Goal: Check status

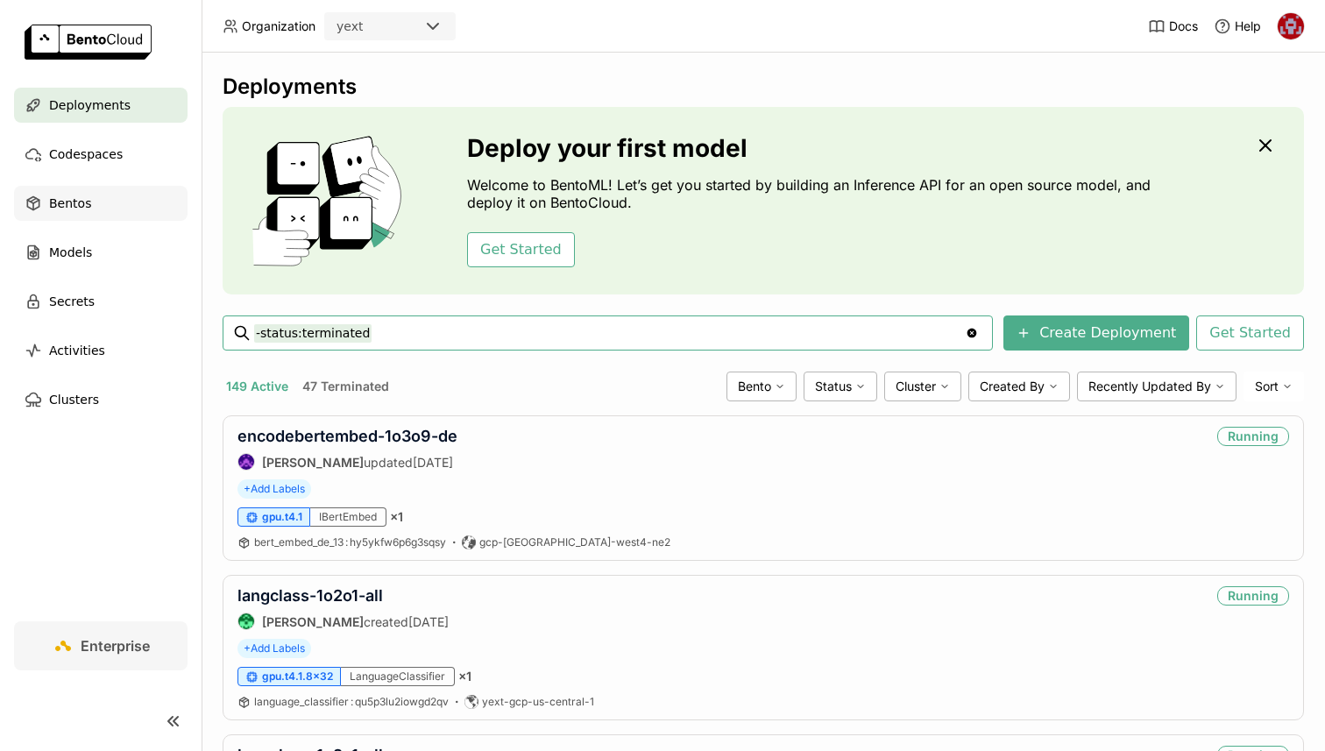
click at [168, 193] on div "Bentos" at bounding box center [101, 203] width 174 height 35
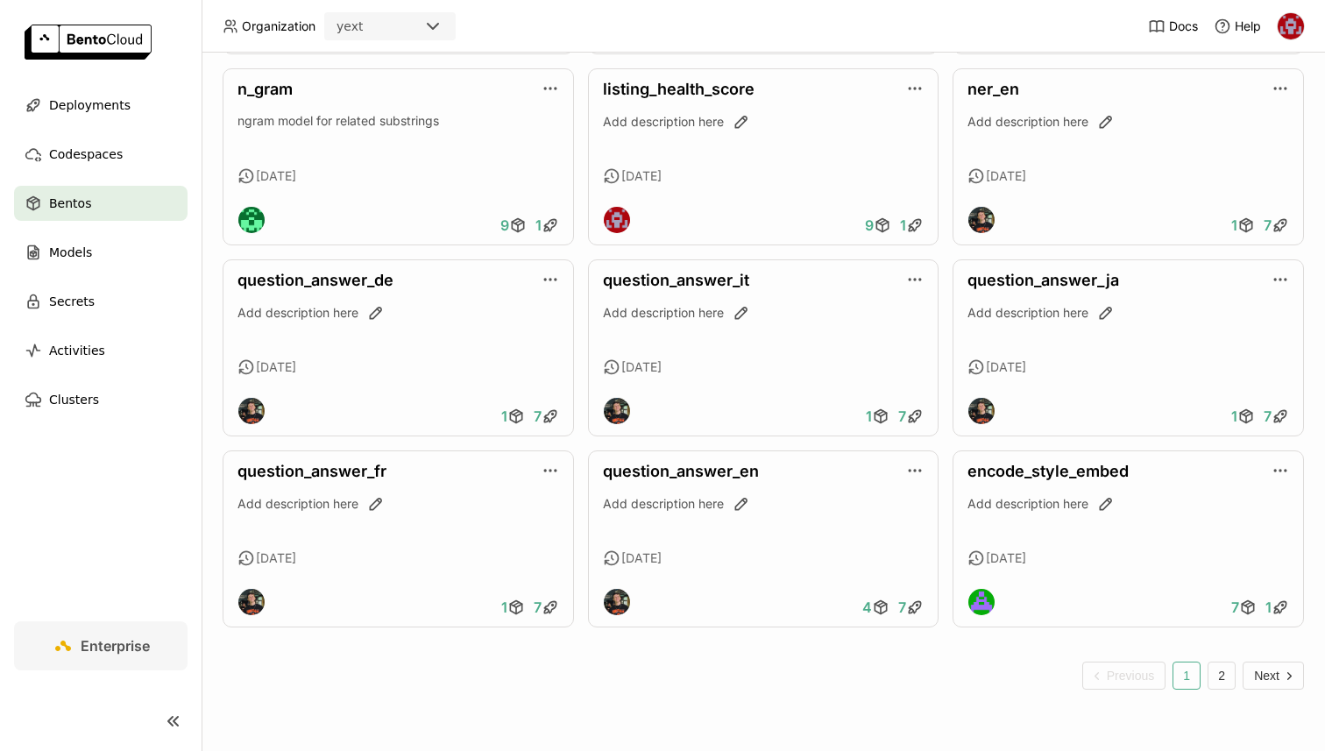
scroll to position [1794, 0]
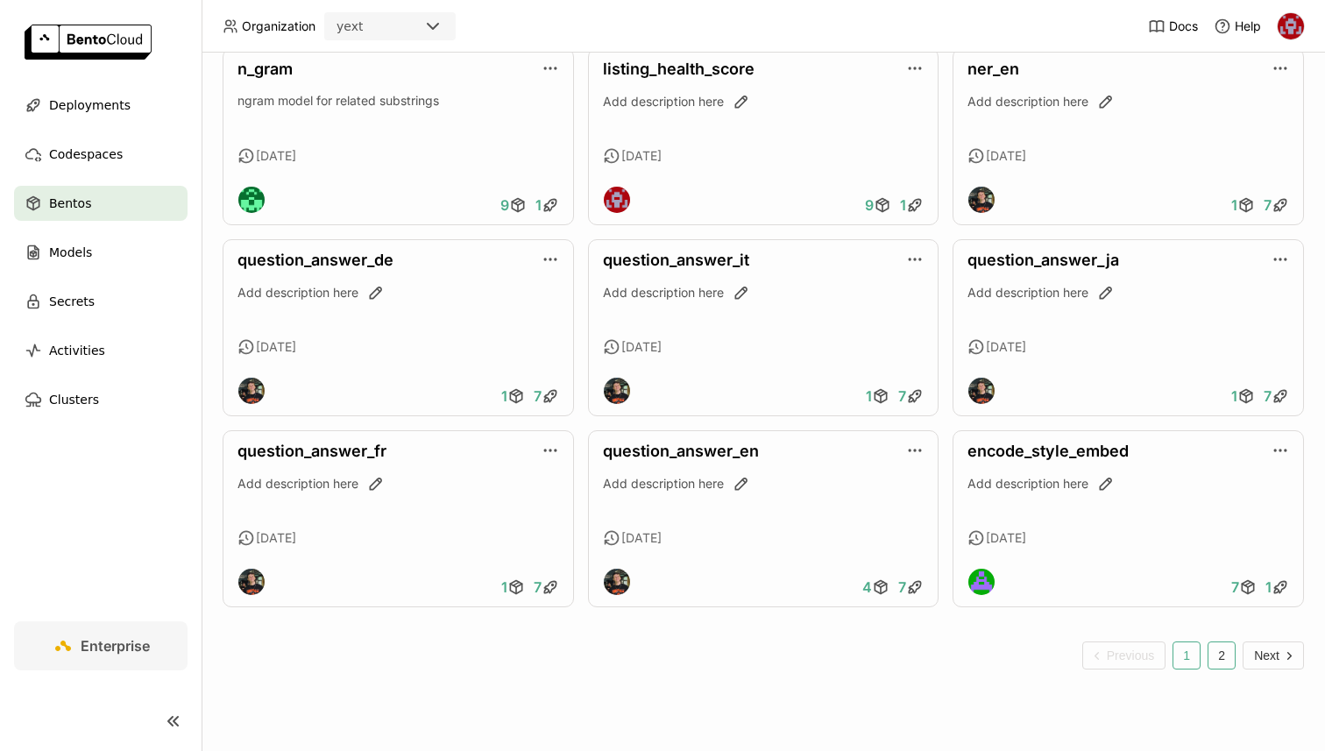
click at [1221, 650] on button "2" at bounding box center [1222, 656] width 28 height 28
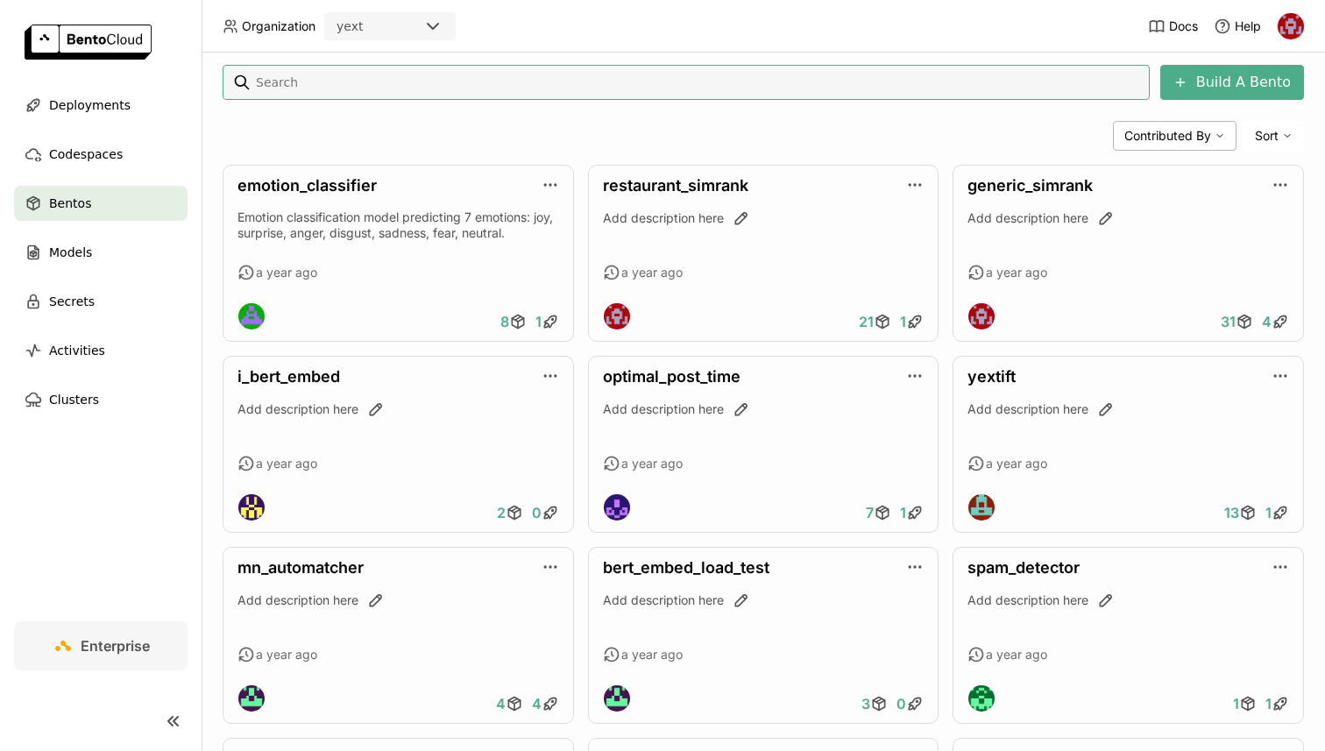
scroll to position [376, 0]
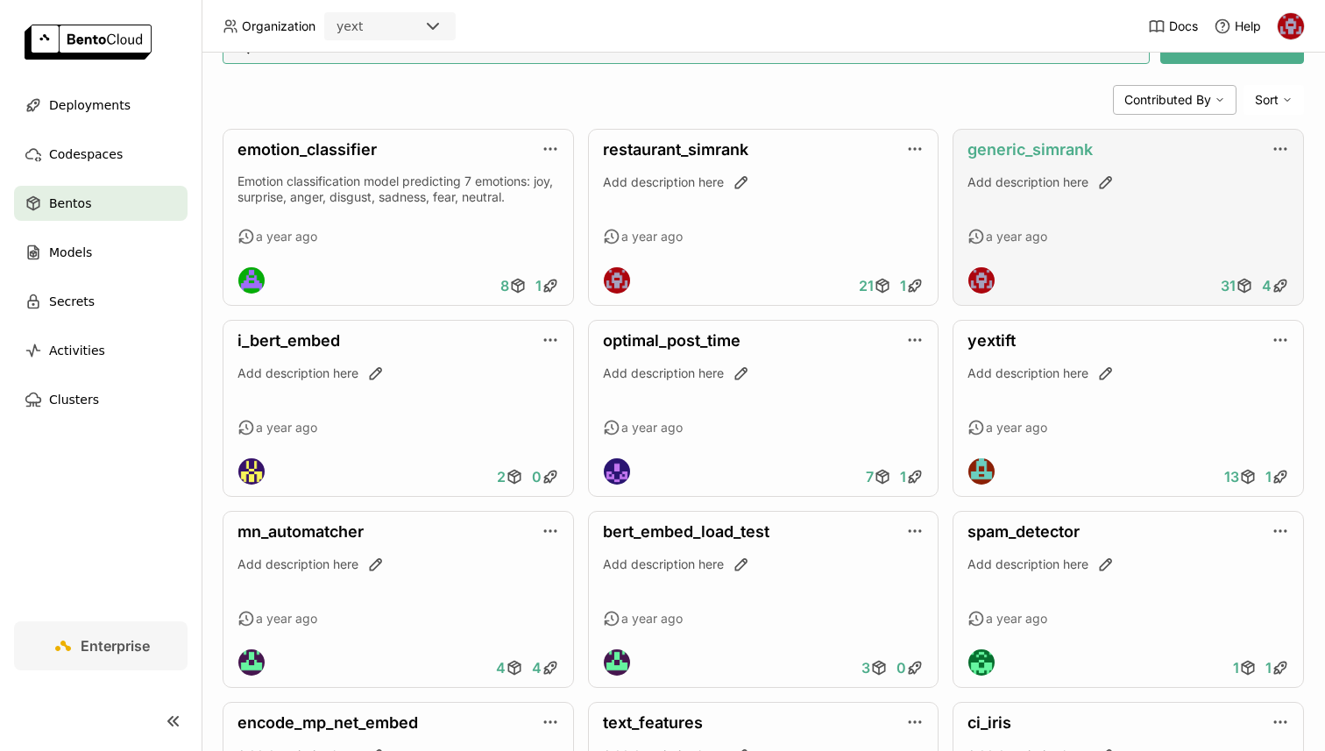
click at [1043, 148] on link "generic_simrank" at bounding box center [1030, 149] width 125 height 18
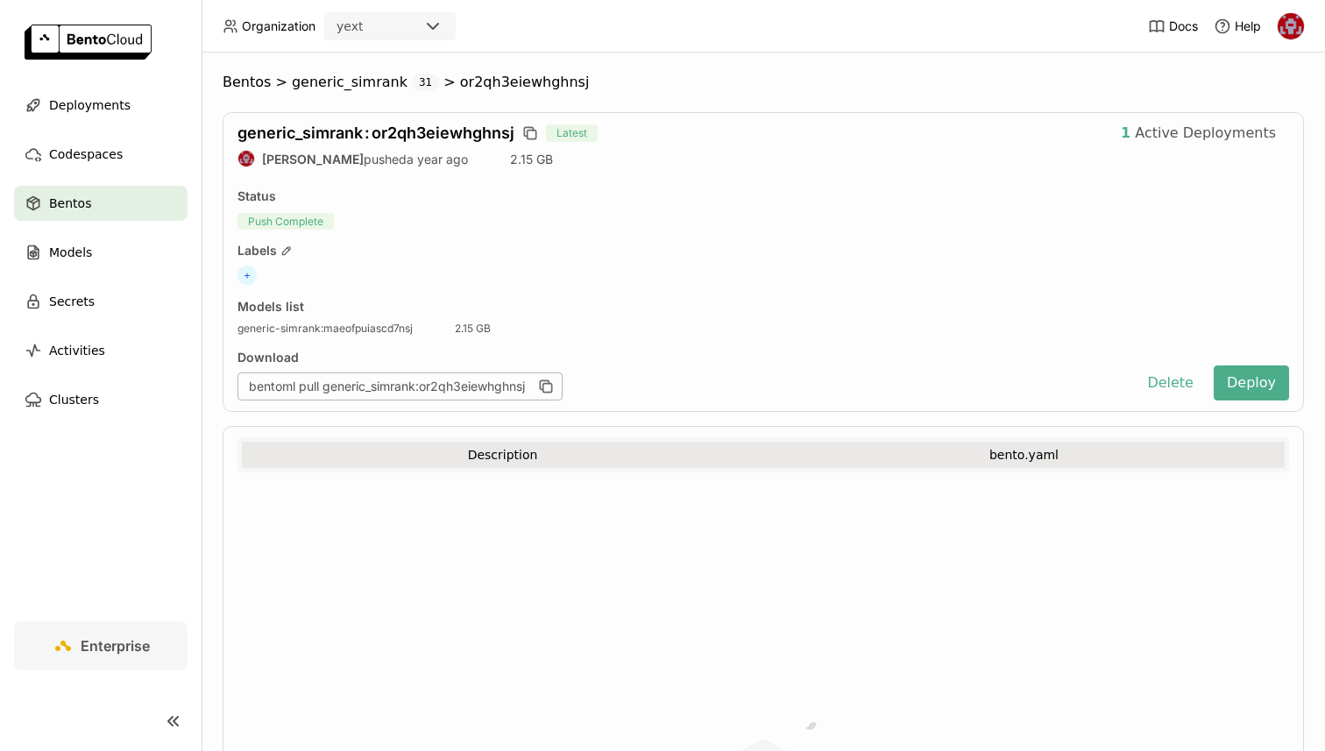
click at [992, 460] on button "bento.yaml" at bounding box center [1023, 455] width 521 height 26
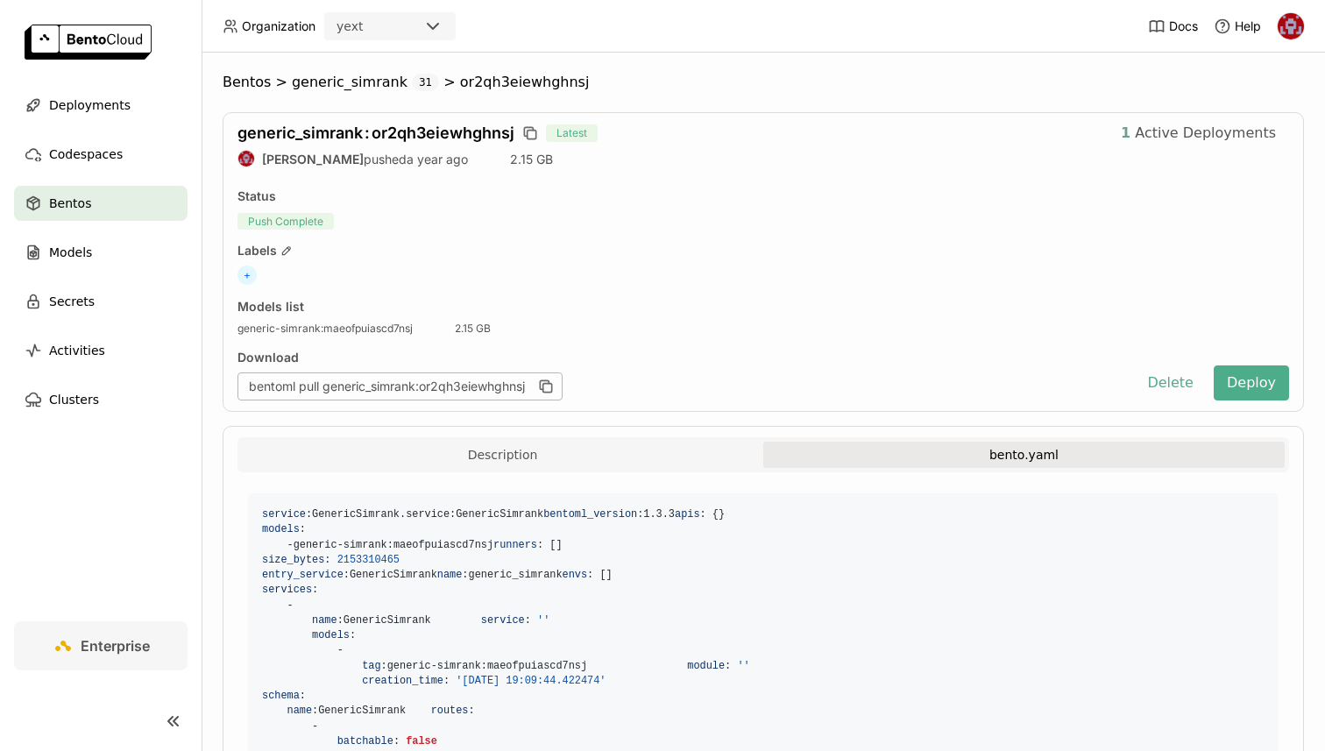
click at [1154, 133] on span "Active Deployments" at bounding box center [1205, 133] width 141 height 18
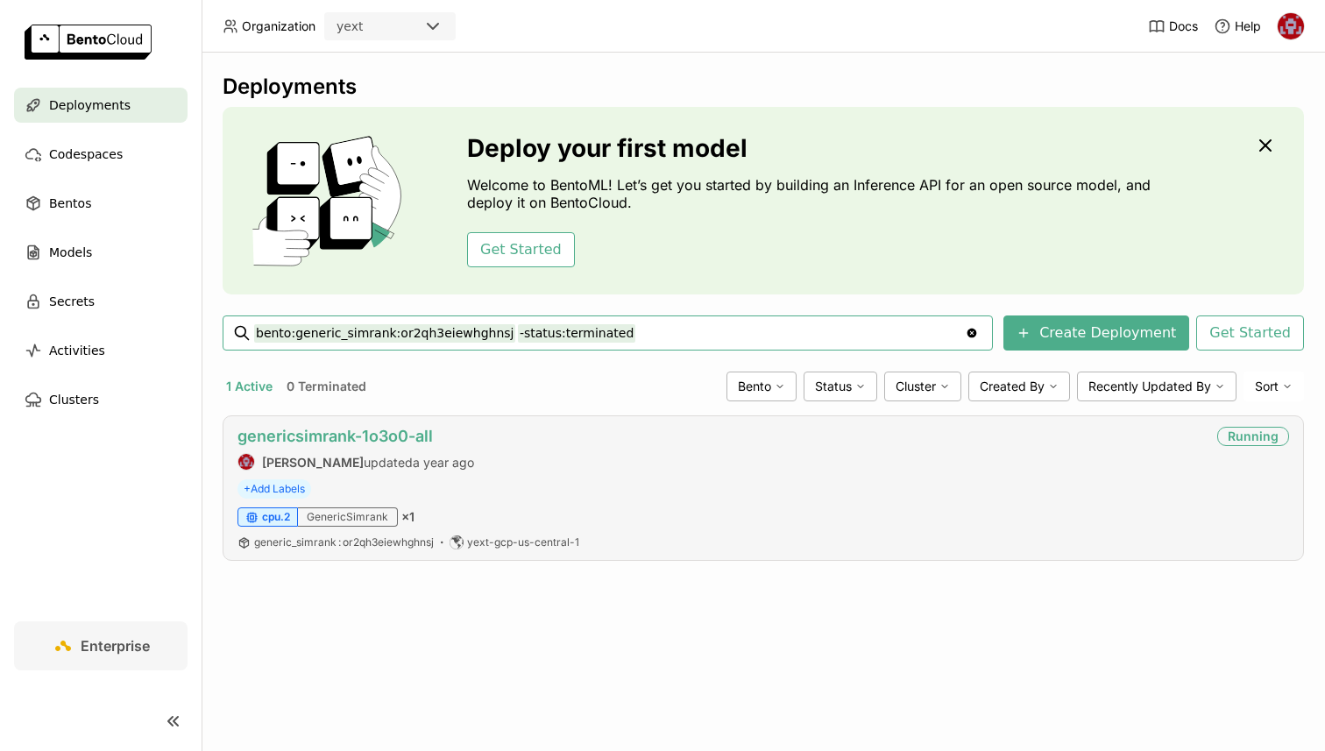
click at [414, 434] on link "genericsimrank-1o3o0-all" at bounding box center [334, 436] width 195 height 18
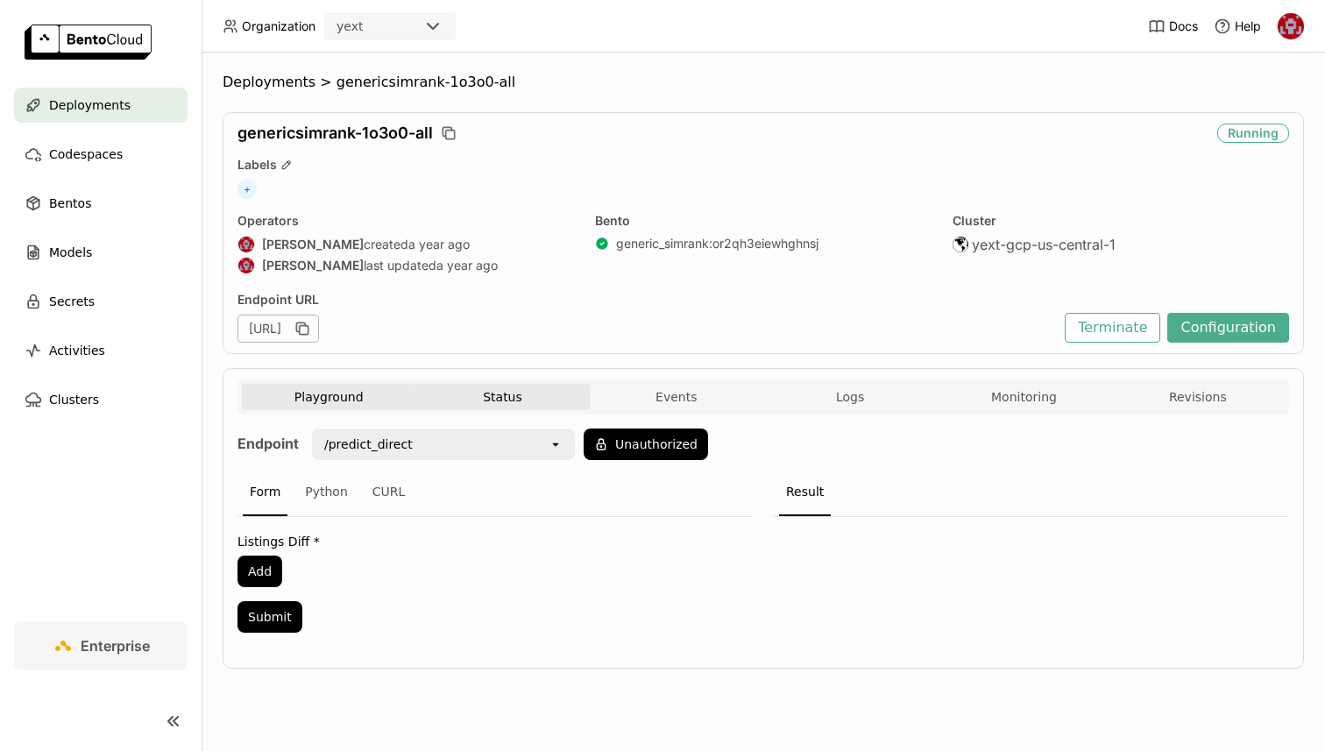
click at [515, 398] on button "Status" at bounding box center [502, 397] width 174 height 26
